Goal: Download file/media

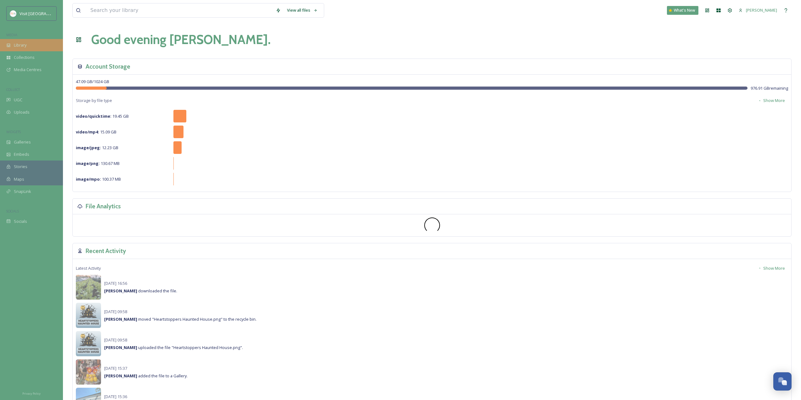
click at [29, 49] on div "Library" at bounding box center [31, 45] width 63 height 12
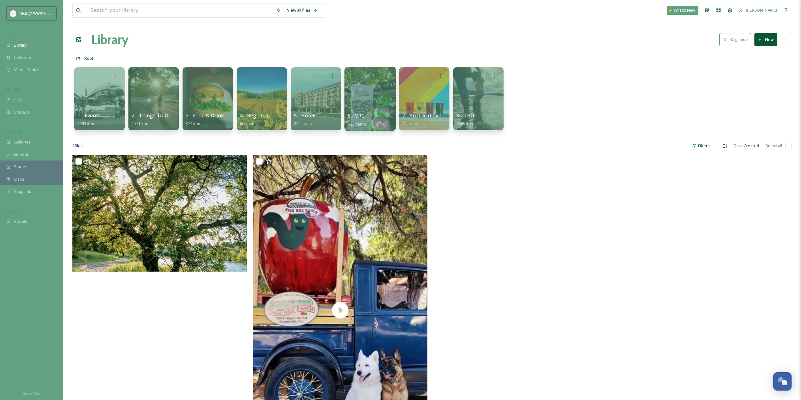
click at [385, 95] on div at bounding box center [369, 99] width 51 height 64
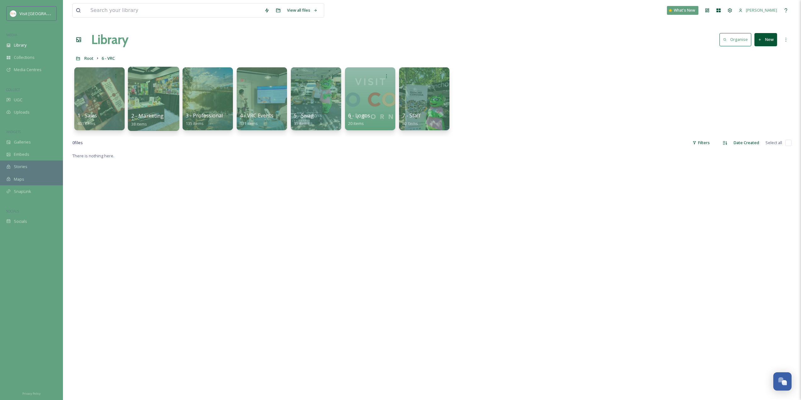
click at [165, 101] on div at bounding box center [153, 99] width 51 height 64
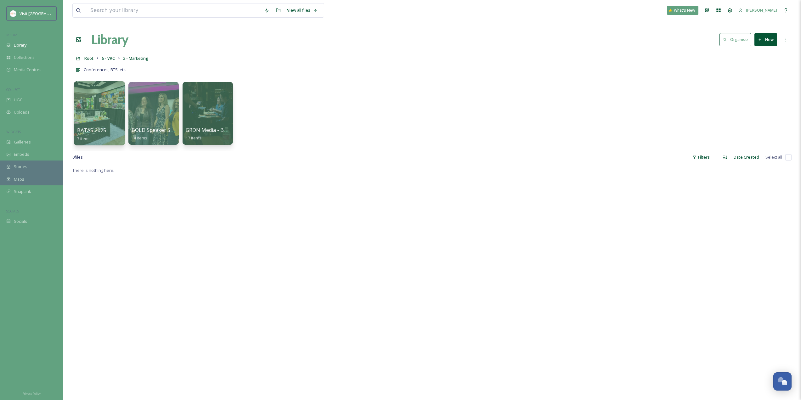
click at [120, 112] on div at bounding box center [99, 113] width 51 height 64
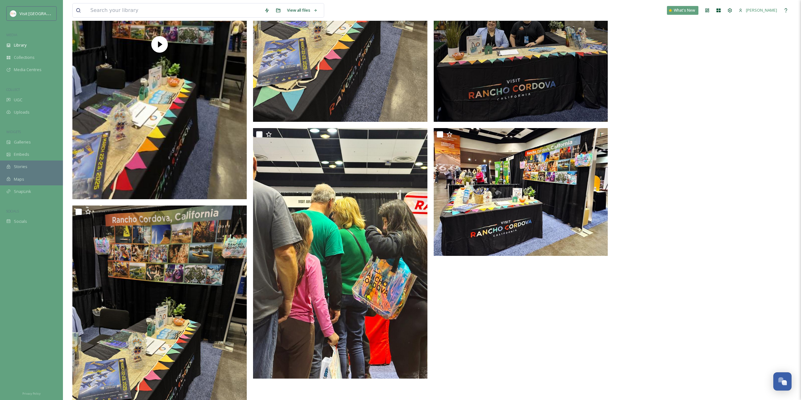
scroll to position [210, 0]
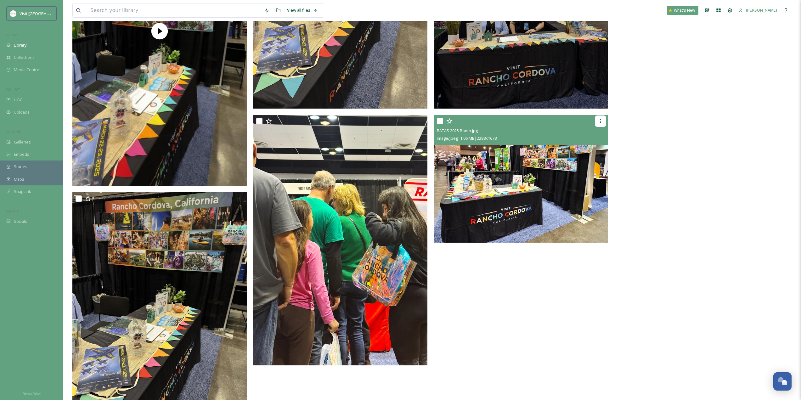
click at [601, 120] on icon at bounding box center [600, 121] width 5 height 5
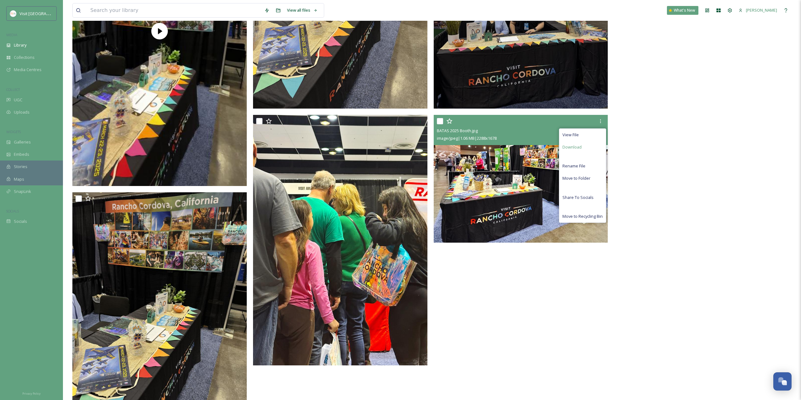
click at [592, 148] on div "Download" at bounding box center [582, 147] width 47 height 12
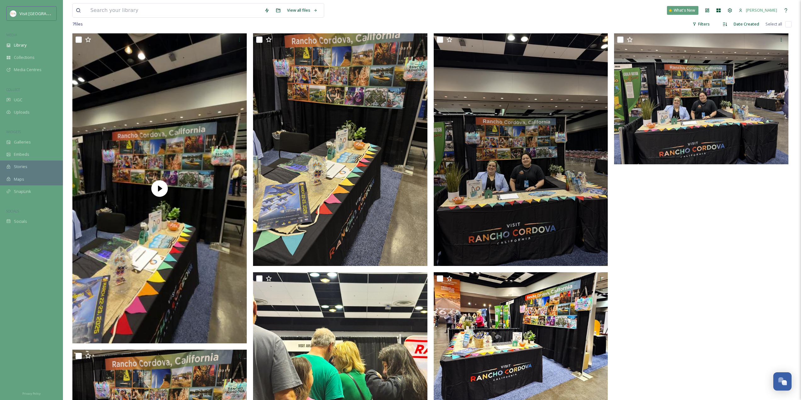
scroll to position [0, 0]
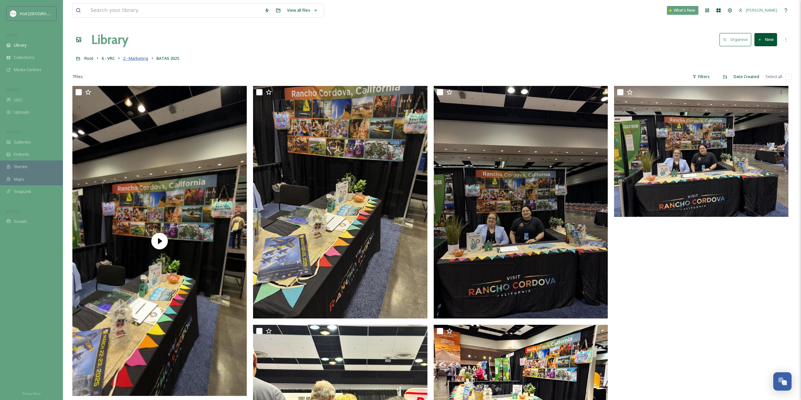
click at [141, 59] on span "2 - Marketing" at bounding box center [135, 58] width 25 height 6
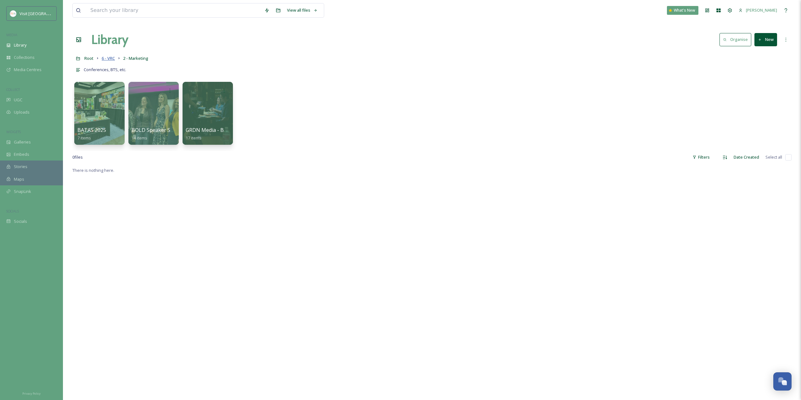
click at [114, 59] on span "6 - VRC" at bounding box center [108, 58] width 13 height 6
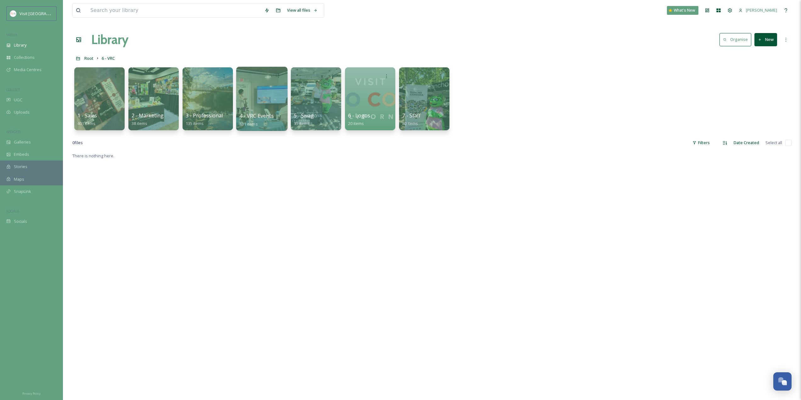
click at [261, 107] on div at bounding box center [261, 99] width 51 height 64
